Goal: Task Accomplishment & Management: Manage account settings

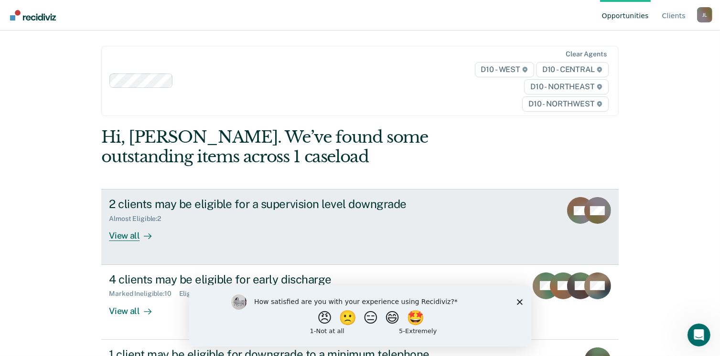
click at [128, 237] on div "View all" at bounding box center [135, 232] width 53 height 19
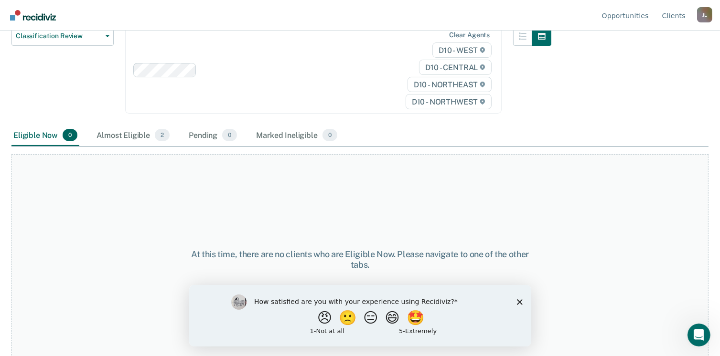
scroll to position [128, 0]
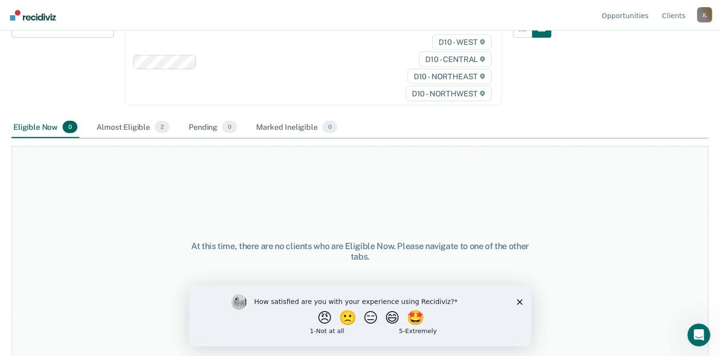
click at [521, 300] on icon "Close survey" at bounding box center [519, 302] width 6 height 6
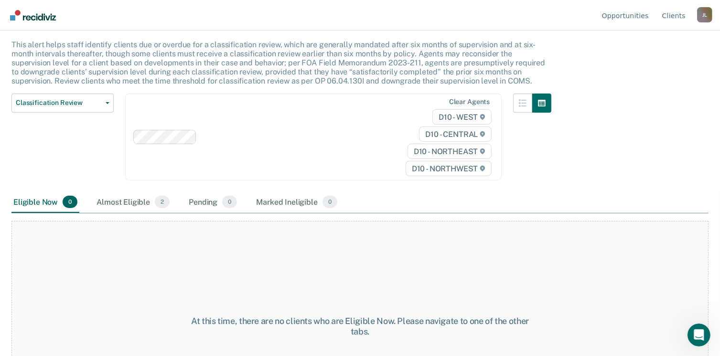
scroll to position [0, 0]
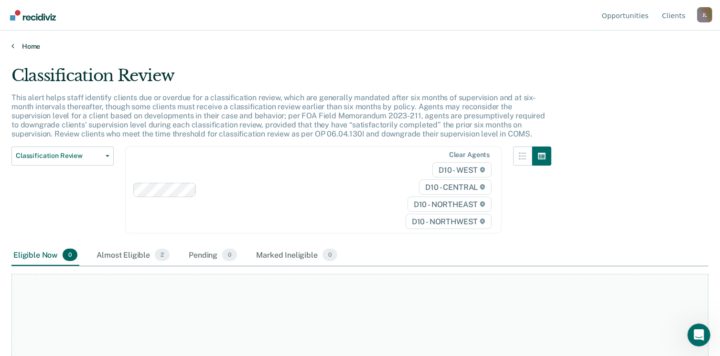
click at [17, 46] on link "Home" at bounding box center [359, 46] width 697 height 9
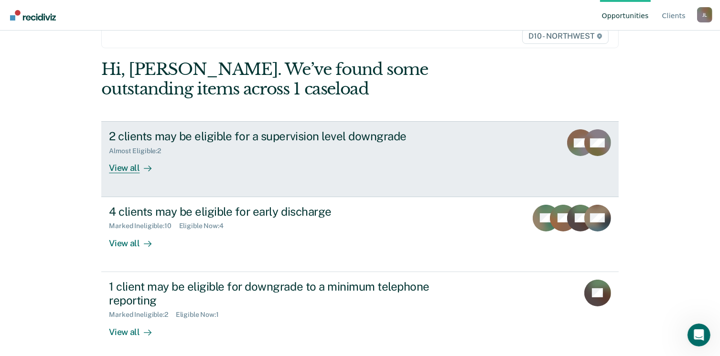
scroll to position [72, 0]
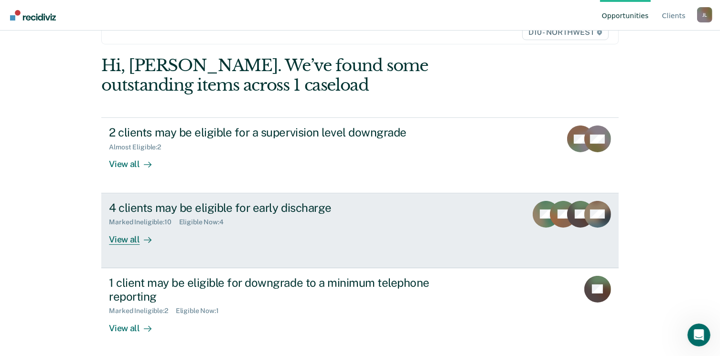
click at [124, 238] on div "View all" at bounding box center [135, 235] width 53 height 19
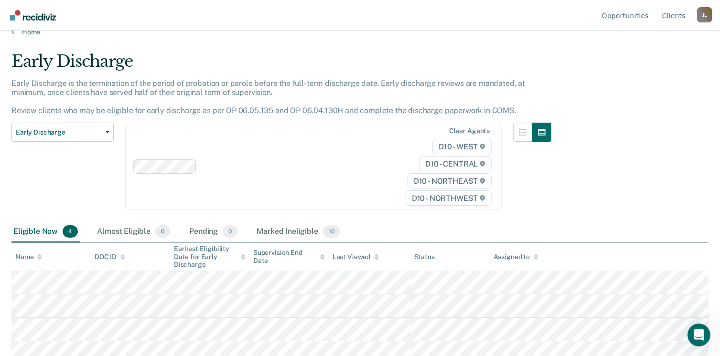
scroll to position [21, 0]
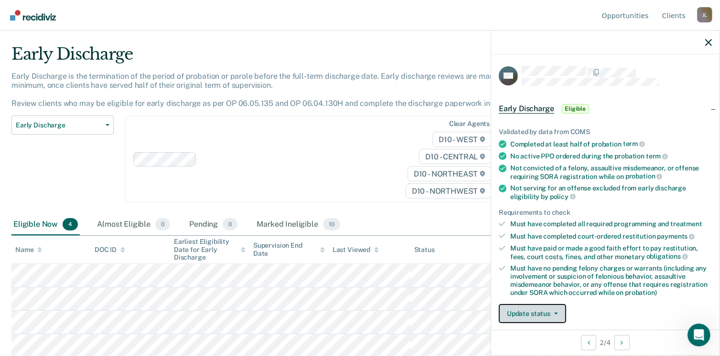
click at [535, 314] on button "Update status" at bounding box center [532, 313] width 67 height 19
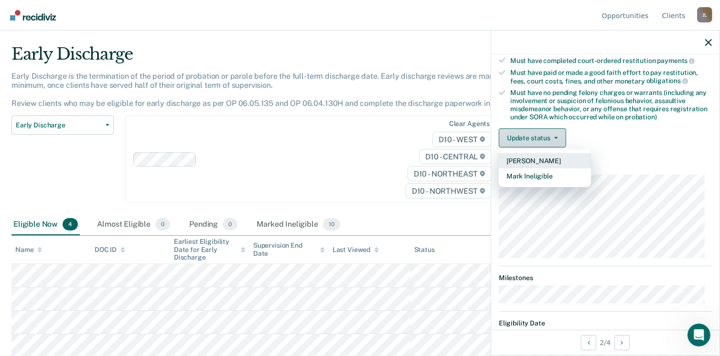
scroll to position [210, 0]
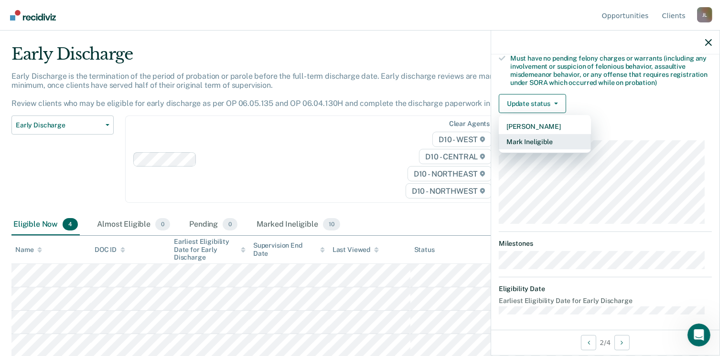
click at [531, 139] on button "Mark Ineligible" at bounding box center [545, 141] width 92 height 15
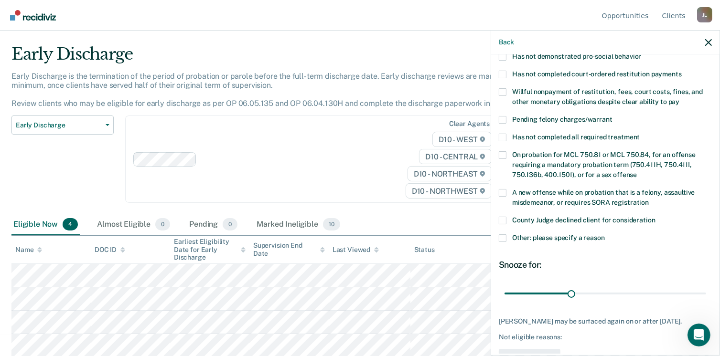
click at [500, 217] on span at bounding box center [503, 221] width 8 height 8
click at [655, 217] on input "County Judge declined client for consideration" at bounding box center [655, 217] width 0 height 0
drag, startPoint x: 569, startPoint y: 283, endPoint x: 701, endPoint y: 286, distance: 131.4
type input "90"
click at [701, 286] on input "range" at bounding box center [605, 294] width 202 height 17
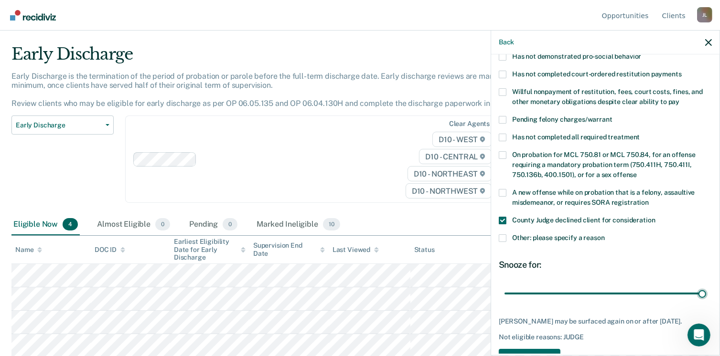
scroll to position [239, 0]
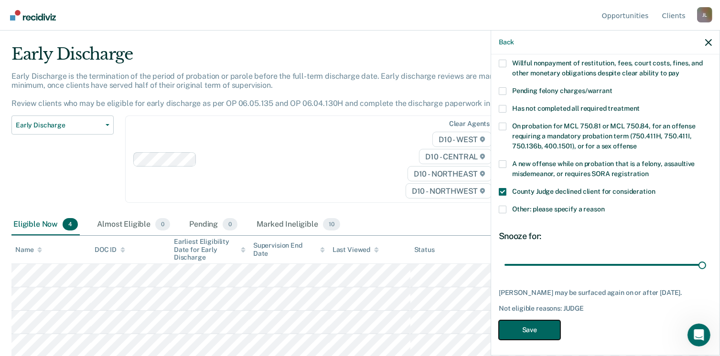
click at [534, 325] on button "Save" at bounding box center [530, 330] width 62 height 20
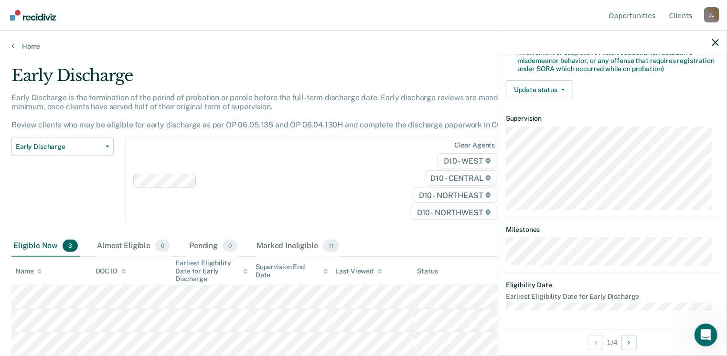
scroll to position [220, 0]
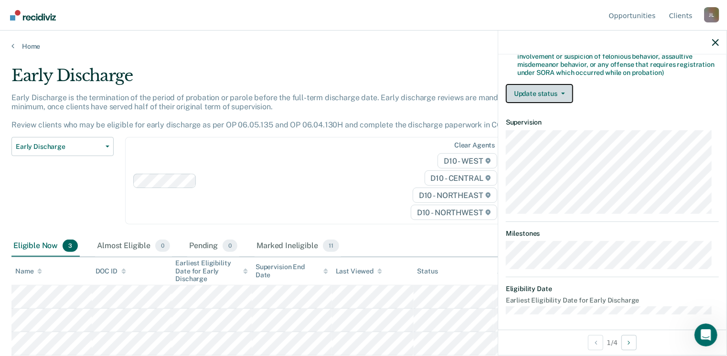
click at [528, 85] on button "Update status" at bounding box center [539, 93] width 67 height 19
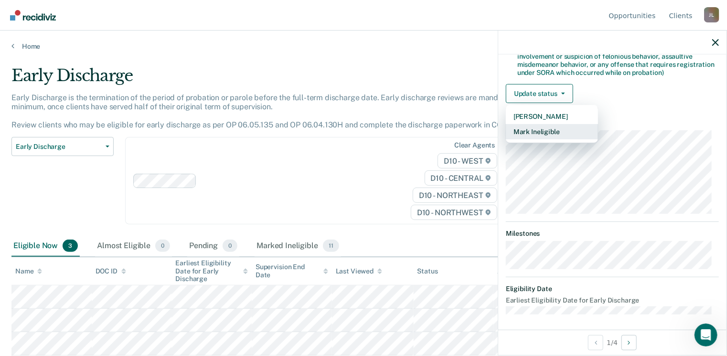
click at [517, 129] on button "Mark Ineligible" at bounding box center [552, 131] width 92 height 15
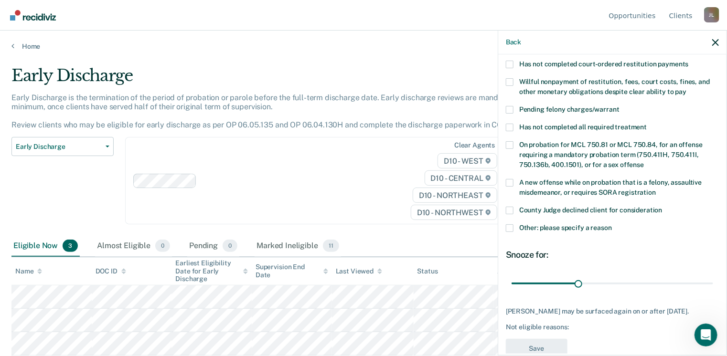
click at [511, 207] on span at bounding box center [510, 211] width 8 height 8
click at [662, 207] on input "County Judge declined client for consideration" at bounding box center [662, 207] width 0 height 0
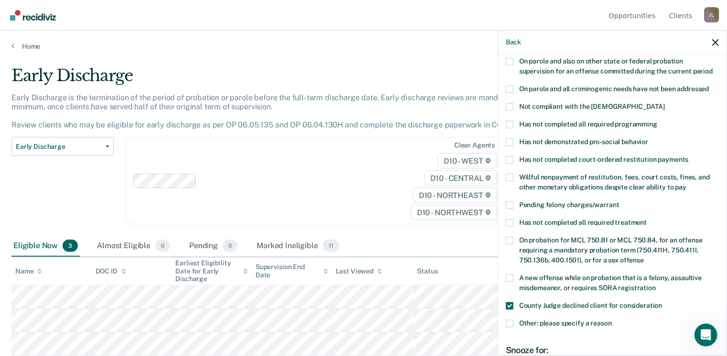
click at [507, 174] on span at bounding box center [510, 178] width 8 height 8
click at [686, 184] on input "Willful nonpayment of restitution, fees, court costs, fines, and other monetary…" at bounding box center [686, 184] width 0 height 0
click at [511, 174] on span at bounding box center [510, 178] width 8 height 8
click at [686, 184] on input "Willful nonpayment of restitution, fees, court costs, fines, and other monetary…" at bounding box center [686, 184] width 0 height 0
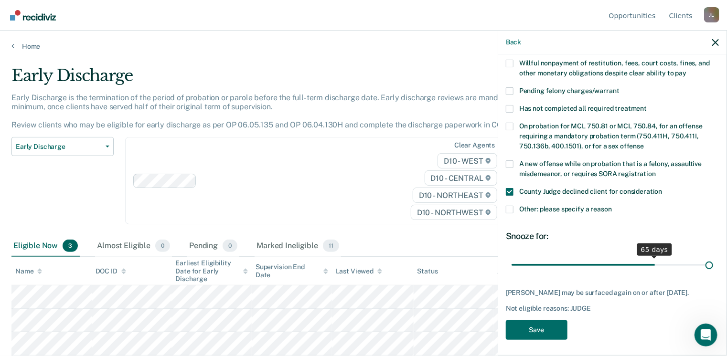
scroll to position [239, 0]
drag, startPoint x: 573, startPoint y: 253, endPoint x: 713, endPoint y: 239, distance: 140.1
type input "90"
click at [713, 257] on input "range" at bounding box center [613, 265] width 202 height 17
click at [537, 331] on button "Save" at bounding box center [537, 330] width 62 height 20
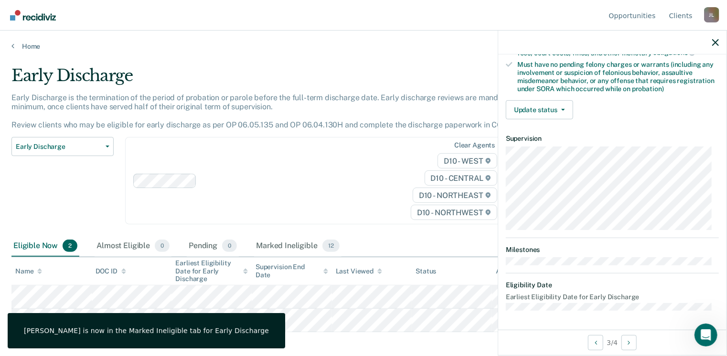
scroll to position [201, 0]
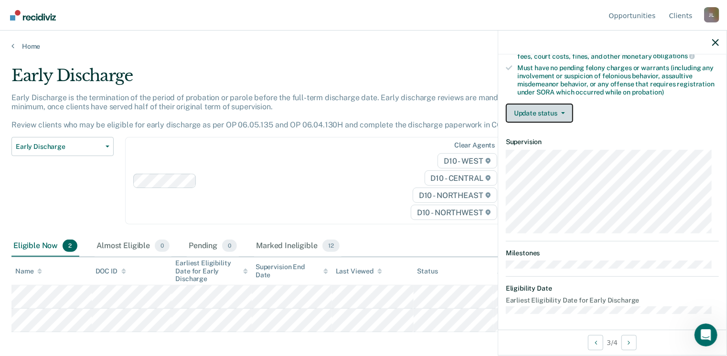
click at [519, 111] on button "Update status" at bounding box center [539, 113] width 67 height 19
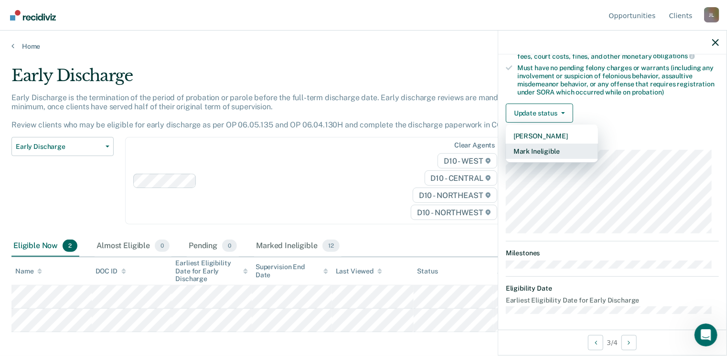
click at [535, 150] on button "Mark Ineligible" at bounding box center [552, 151] width 92 height 15
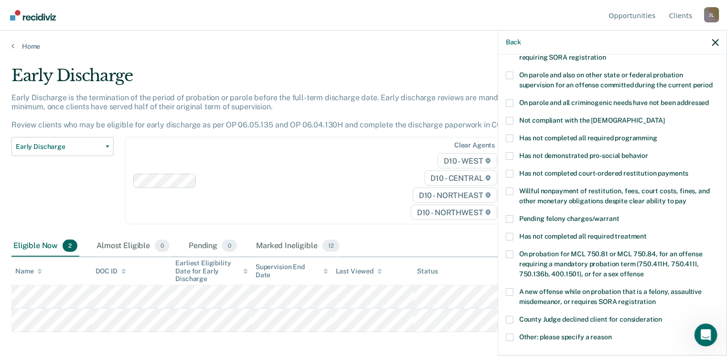
scroll to position [105, 0]
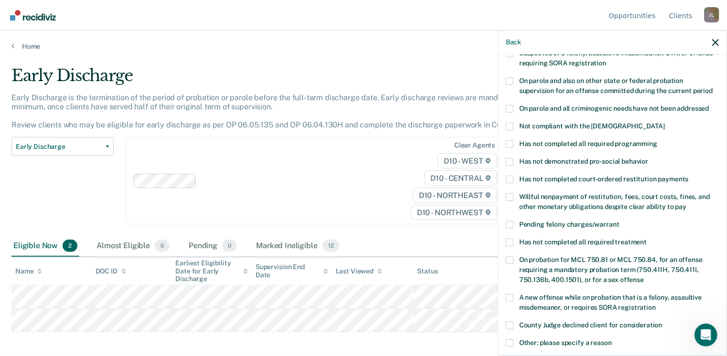
click at [508, 140] on span at bounding box center [510, 144] width 8 height 8
click at [657, 140] on input "Has not completed all required programming" at bounding box center [657, 140] width 0 height 0
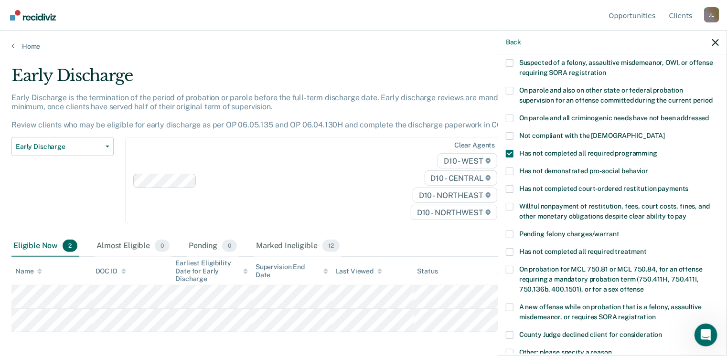
scroll to position [239, 0]
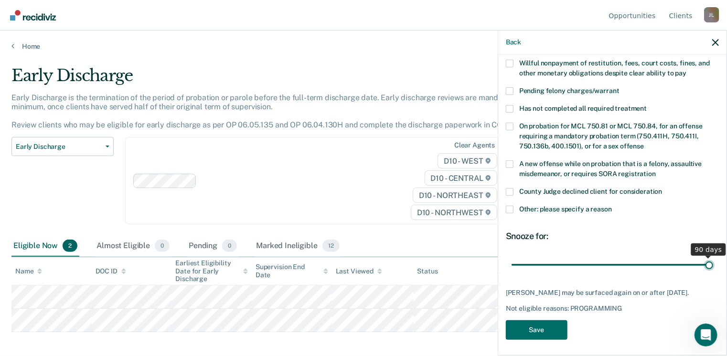
drag, startPoint x: 575, startPoint y: 254, endPoint x: 706, endPoint y: 257, distance: 130.9
type input "90"
click at [706, 257] on input "range" at bounding box center [613, 265] width 202 height 17
click at [564, 324] on button "Save" at bounding box center [537, 330] width 62 height 20
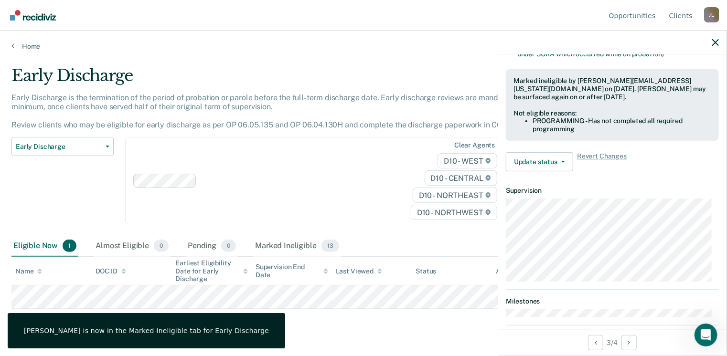
scroll to position [201, 0]
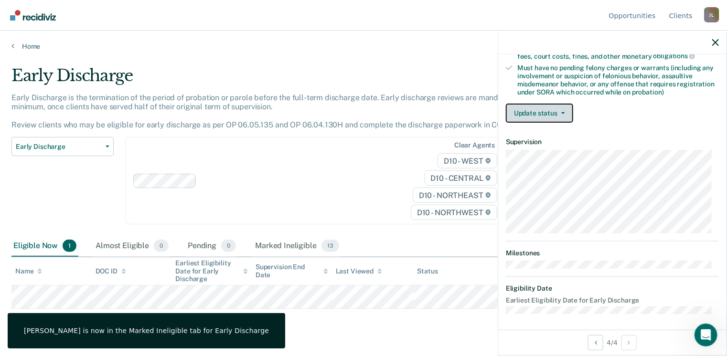
click at [517, 113] on button "Update status" at bounding box center [539, 113] width 67 height 19
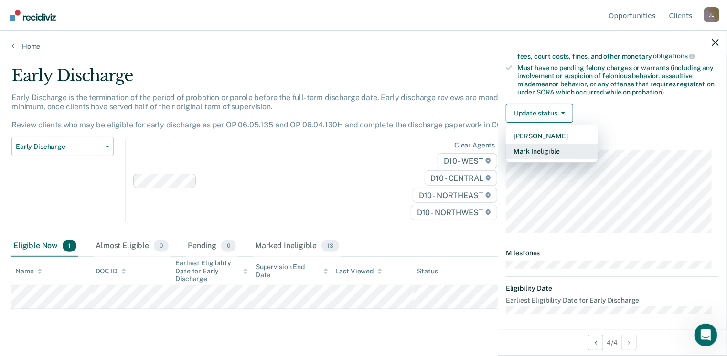
click at [522, 149] on button "Mark Ineligible" at bounding box center [552, 151] width 92 height 15
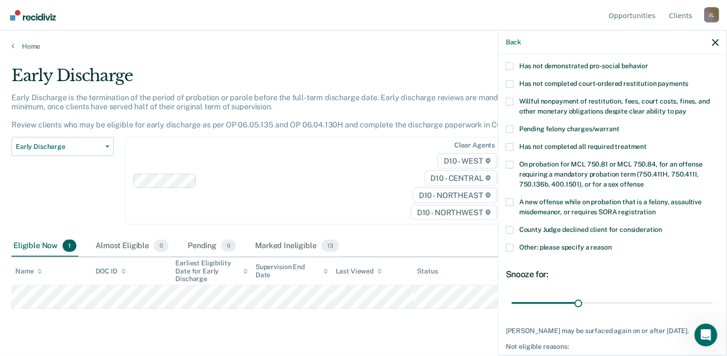
click at [512, 143] on span at bounding box center [510, 147] width 8 height 8
click at [647, 143] on input "Has not completed all required treatment" at bounding box center [647, 143] width 0 height 0
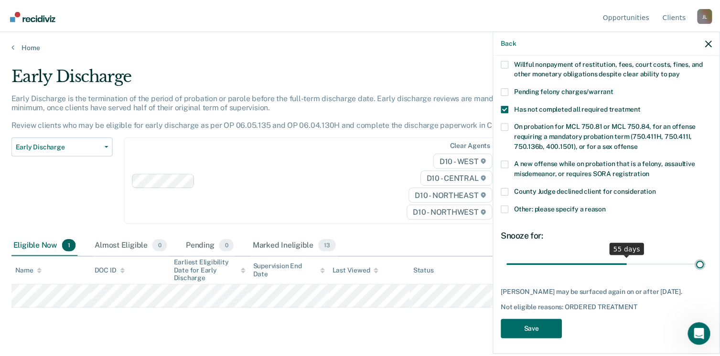
scroll to position [231, 0]
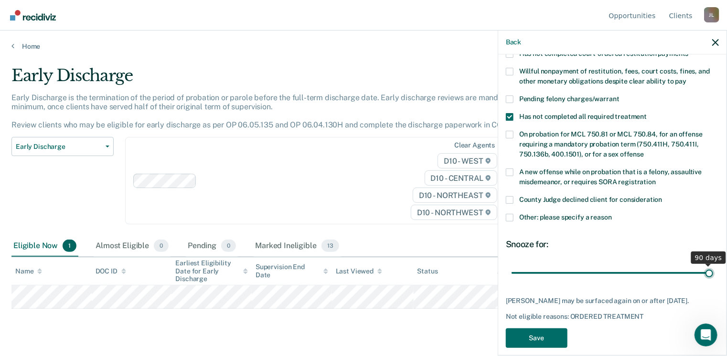
drag, startPoint x: 577, startPoint y: 253, endPoint x: 706, endPoint y: 263, distance: 129.8
type input "90"
click at [706, 265] on input "range" at bounding box center [613, 273] width 202 height 17
click at [539, 329] on button "Save" at bounding box center [537, 339] width 62 height 20
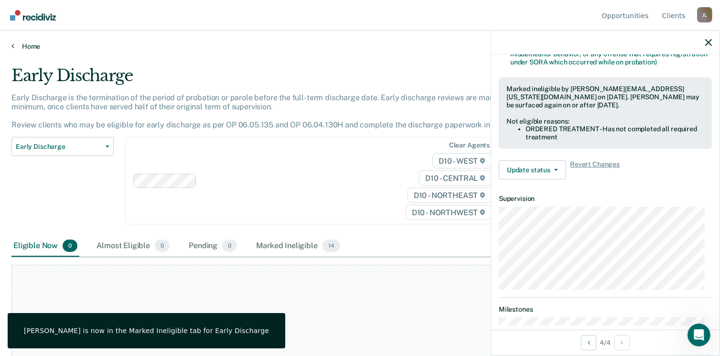
click at [34, 45] on link "Home" at bounding box center [359, 46] width 697 height 9
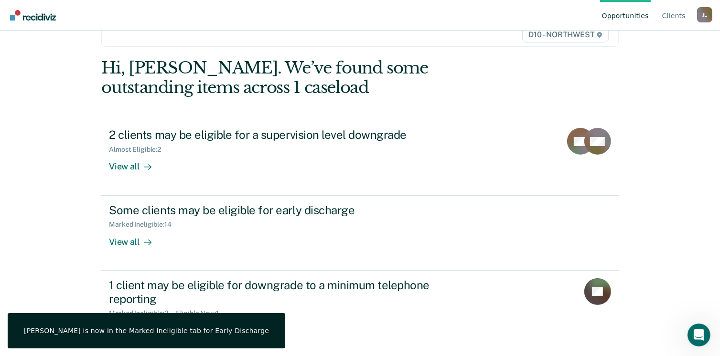
scroll to position [72, 0]
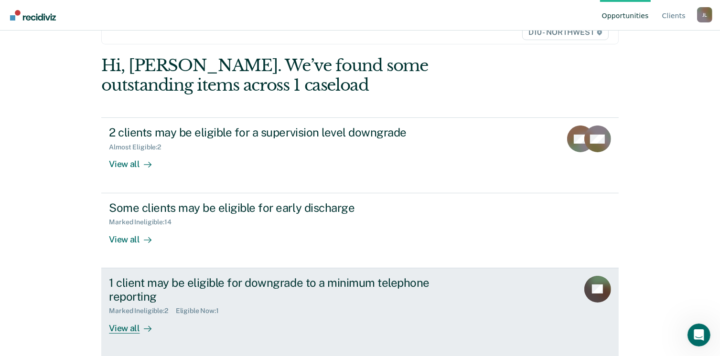
click at [130, 304] on div "Marked Ineligible : 2 Eligible Now : 1" at bounding box center [276, 309] width 335 height 12
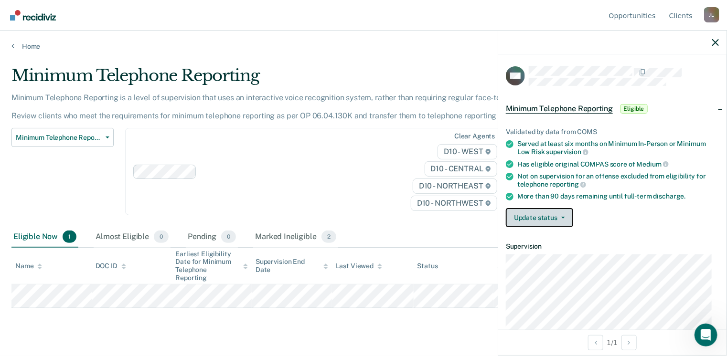
click at [532, 218] on button "Update status" at bounding box center [539, 217] width 67 height 19
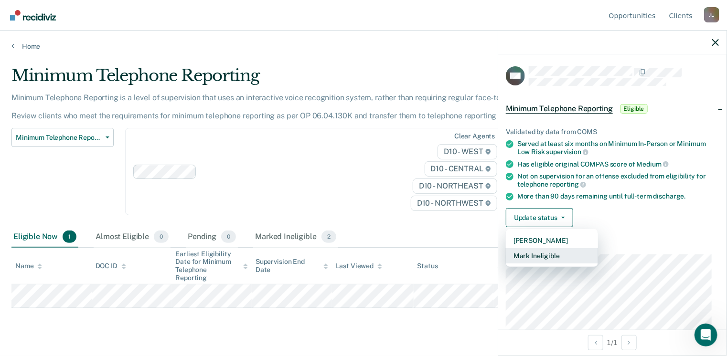
click at [524, 255] on button "Mark Ineligible" at bounding box center [552, 255] width 92 height 15
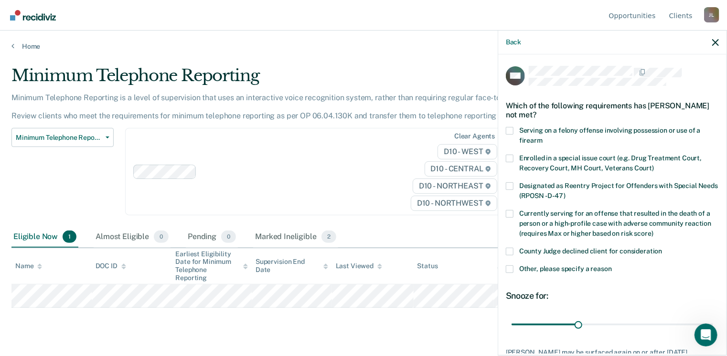
click at [511, 251] on span at bounding box center [510, 252] width 8 height 8
click at [662, 248] on input "County Judge declined client for consideration" at bounding box center [662, 248] width 0 height 0
drag, startPoint x: 577, startPoint y: 327, endPoint x: 698, endPoint y: 330, distance: 121.4
click at [698, 330] on input "range" at bounding box center [613, 325] width 202 height 17
drag, startPoint x: 697, startPoint y: 325, endPoint x: 705, endPoint y: 325, distance: 7.7
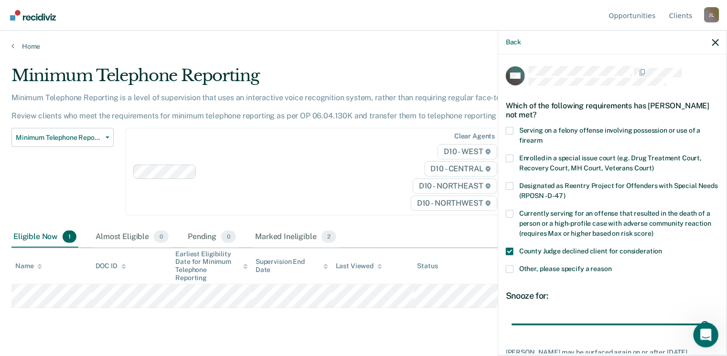
click at [705, 325] on div at bounding box center [706, 335] width 25 height 25
drag, startPoint x: 696, startPoint y: 321, endPoint x: 706, endPoint y: 320, distance: 10.1
type input "90"
click at [706, 320] on input "range" at bounding box center [613, 325] width 202 height 17
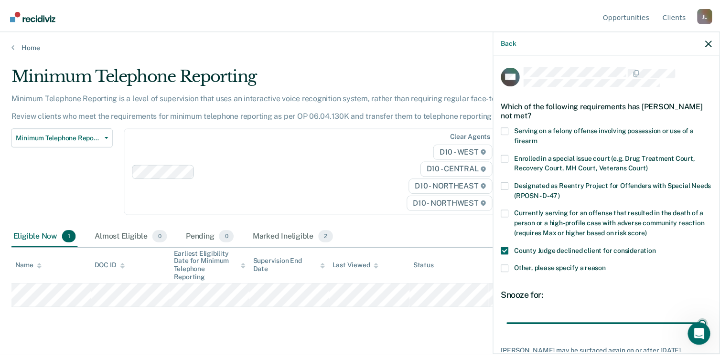
scroll to position [70, 0]
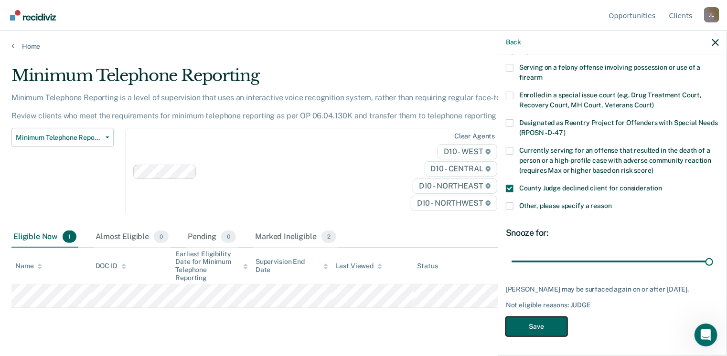
drag, startPoint x: 545, startPoint y: 325, endPoint x: 514, endPoint y: 307, distance: 35.3
click at [540, 322] on button "Save" at bounding box center [537, 327] width 62 height 20
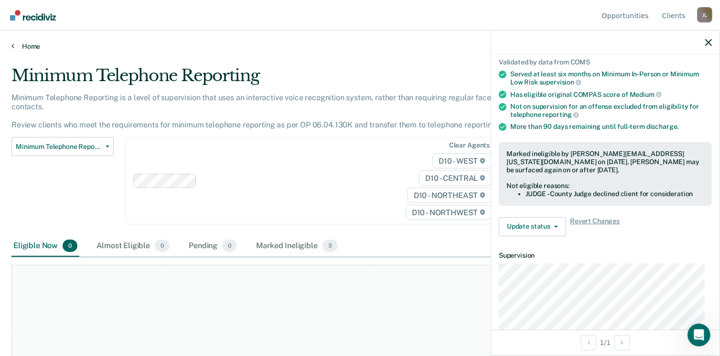
click at [25, 46] on link "Home" at bounding box center [359, 46] width 697 height 9
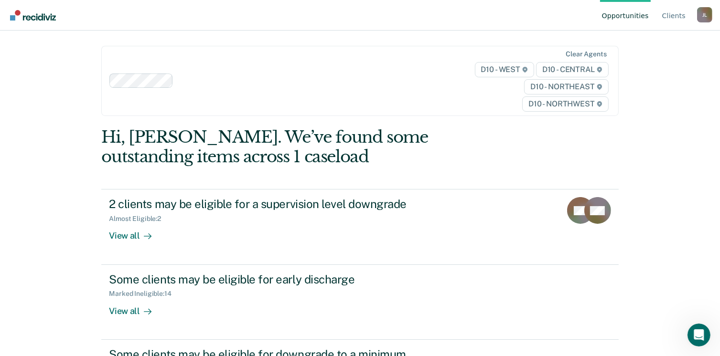
click at [701, 18] on div "[PERSON_NAME]" at bounding box center [704, 14] width 15 height 15
click at [644, 73] on link "Log Out" at bounding box center [666, 75] width 62 height 8
